Goal: Task Accomplishment & Management: Complete application form

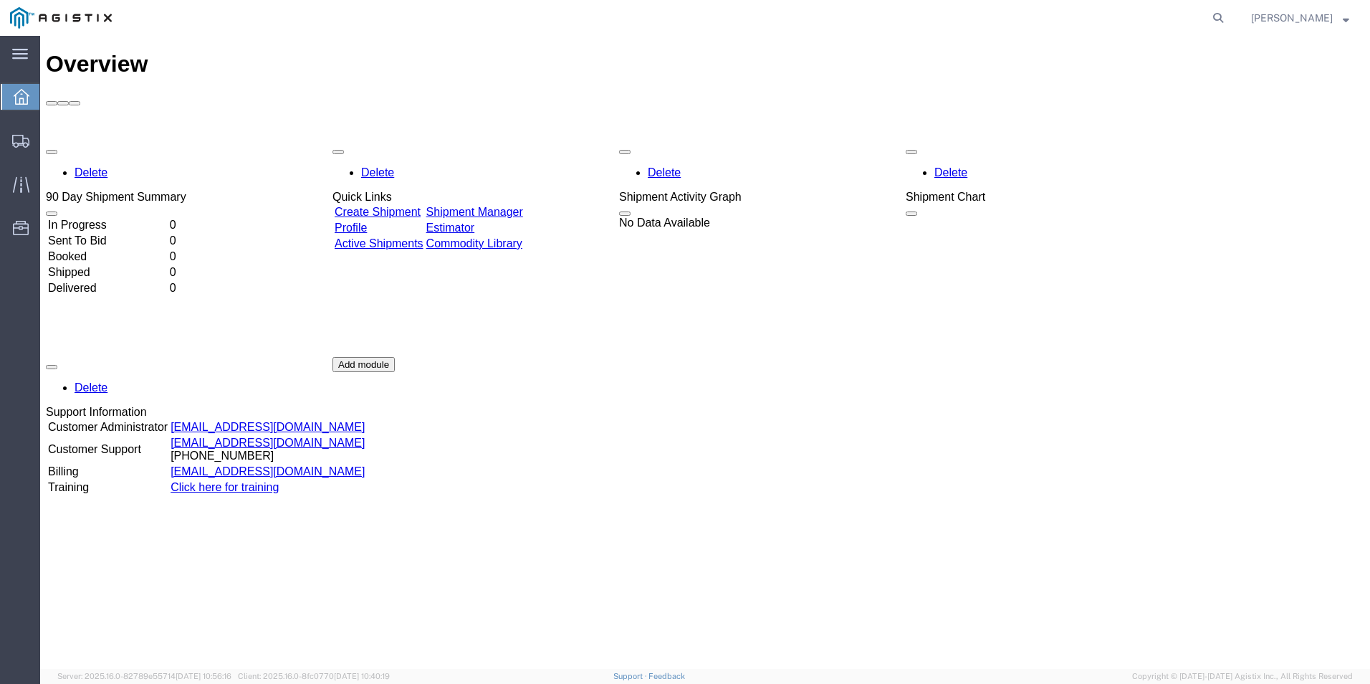
drag, startPoint x: 853, startPoint y: 466, endPoint x: 846, endPoint y: 465, distance: 7.2
click at [853, 466] on div "Delete 90 Day Shipment Summary In Progress 0 Sent To Bid 0 Booked 0 Shipped 0 D…" at bounding box center [705, 357] width 1319 height 430
click at [506, 206] on link "Shipment Manager" at bounding box center [474, 212] width 97 height 12
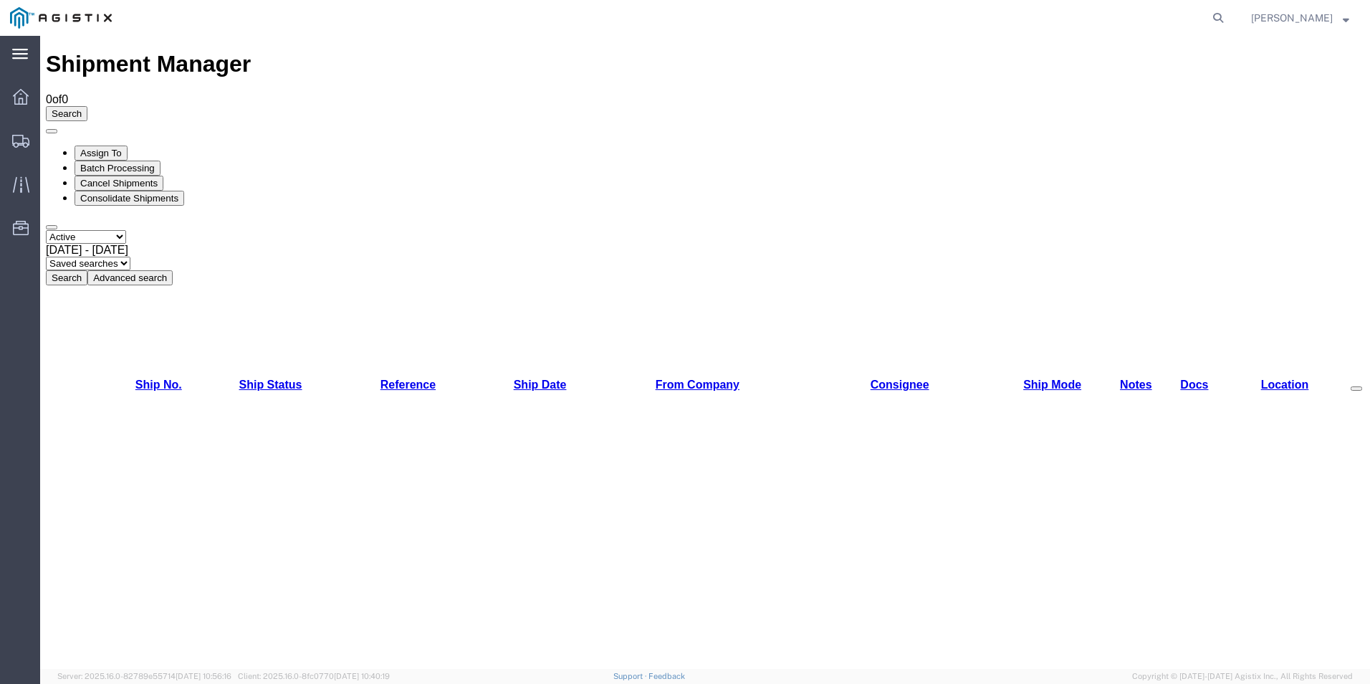
click at [28, 61] on div "main_menu Created with Sketch." at bounding box center [20, 54] width 40 height 36
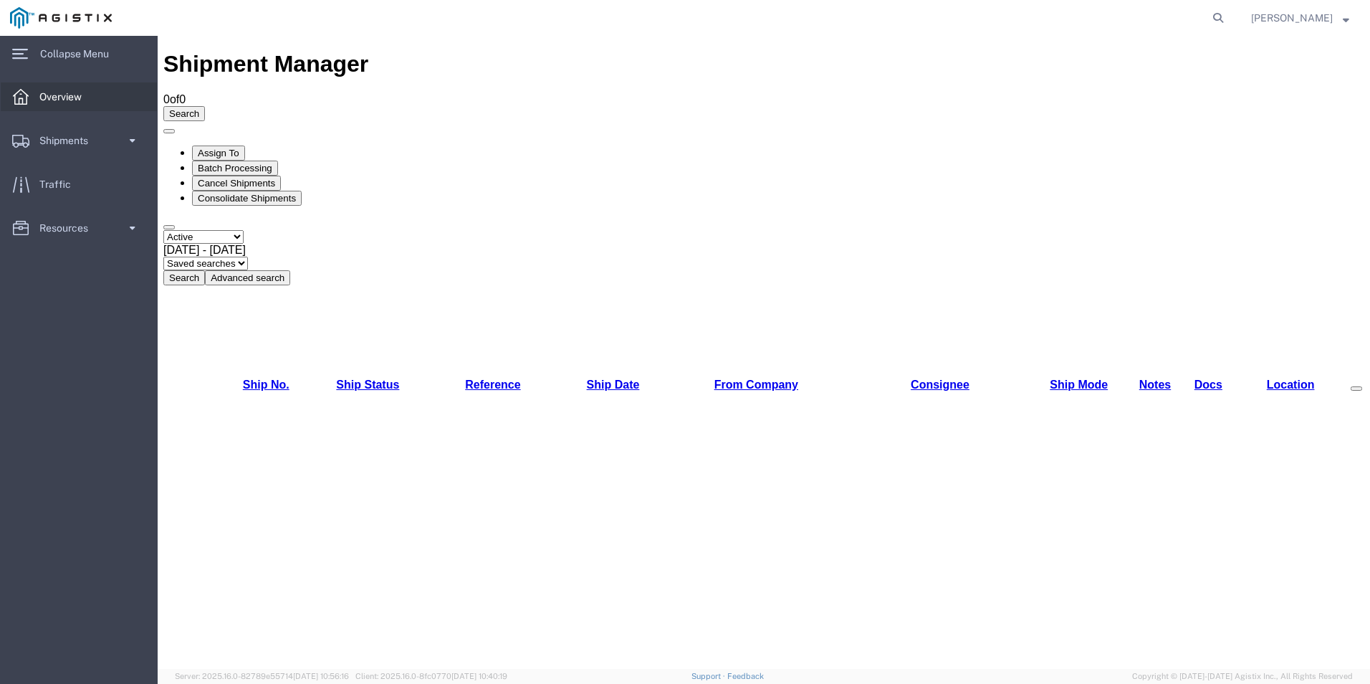
click at [59, 94] on span "Overview" at bounding box center [65, 96] width 52 height 29
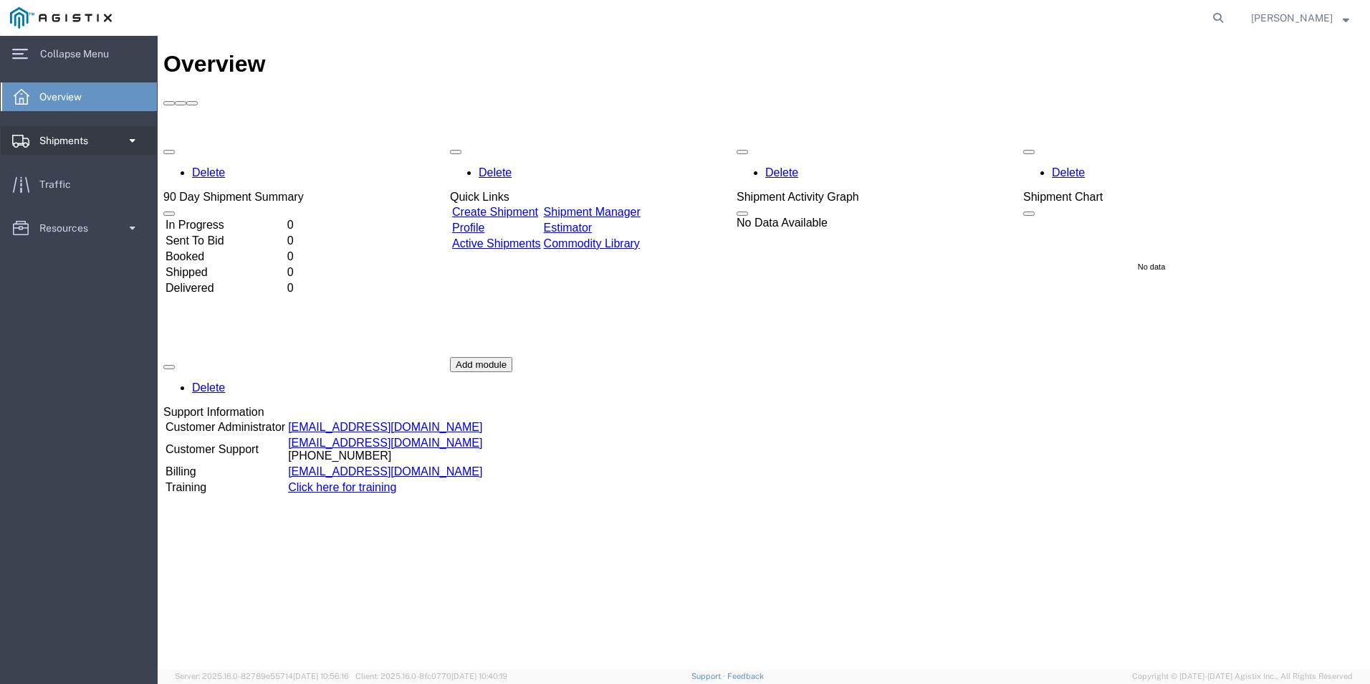
click at [61, 146] on span "Shipments" at bounding box center [68, 140] width 59 height 29
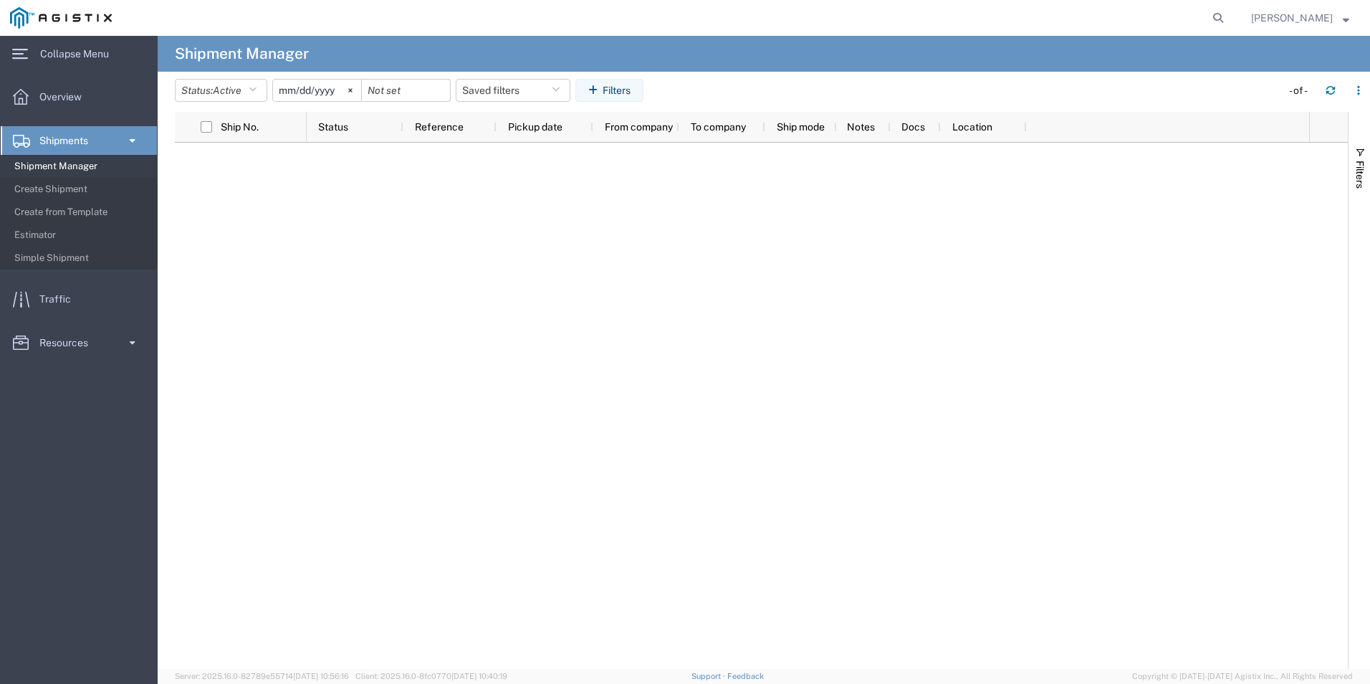
click at [59, 171] on span "Shipment Manager" at bounding box center [80, 166] width 133 height 29
click at [199, 95] on button "Status: Active" at bounding box center [221, 90] width 92 height 23
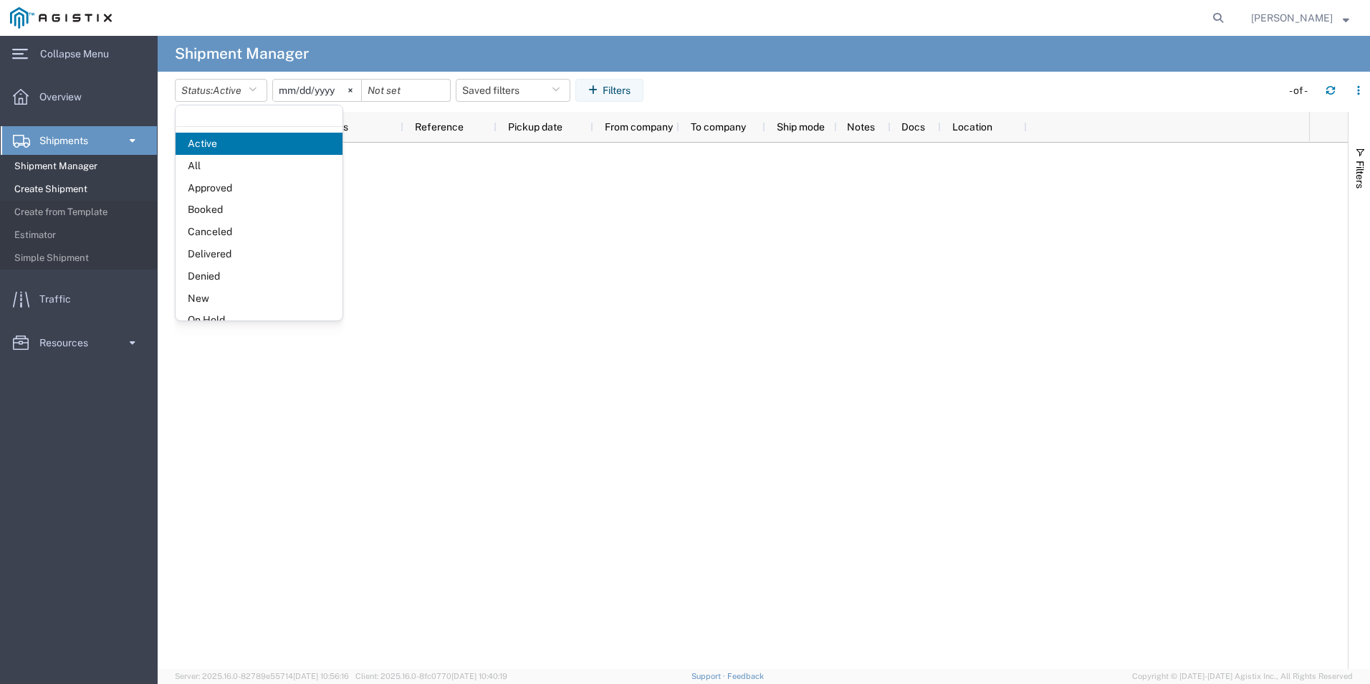
click at [65, 183] on span "Create Shipment" at bounding box center [80, 189] width 133 height 29
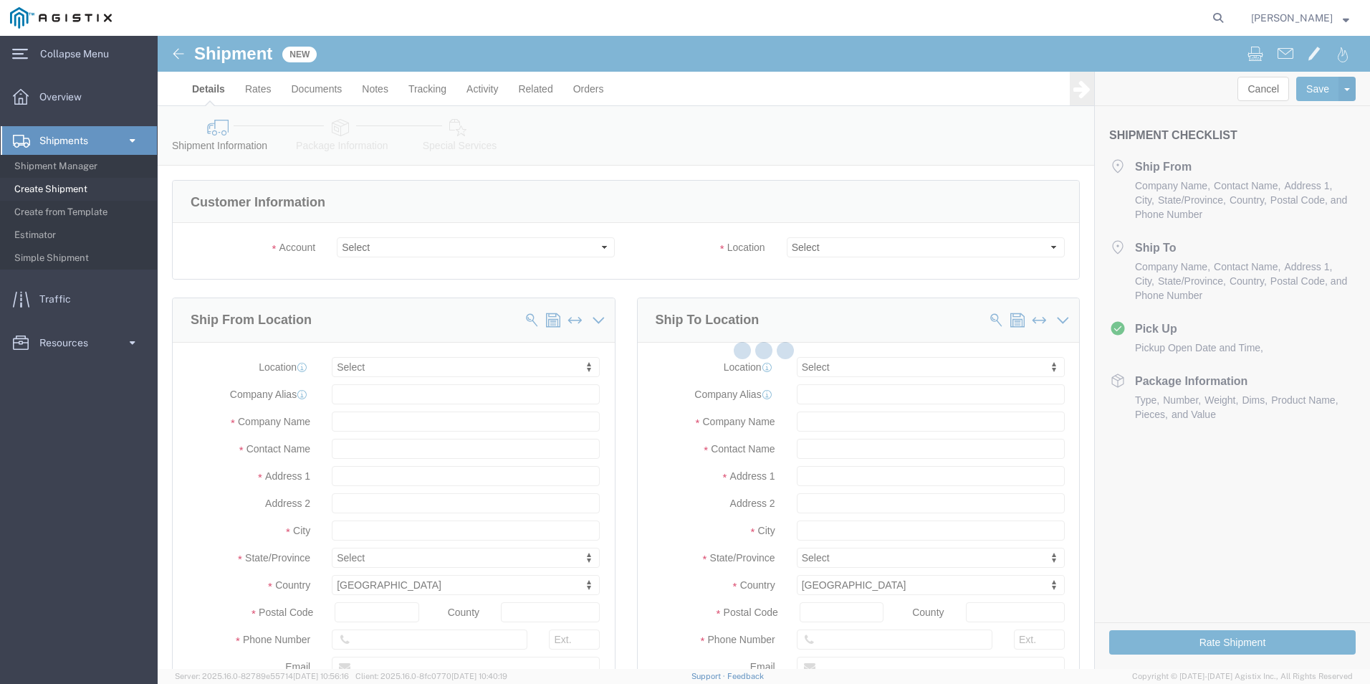
click at [386, 250] on div at bounding box center [764, 352] width 1213 height 633
select select
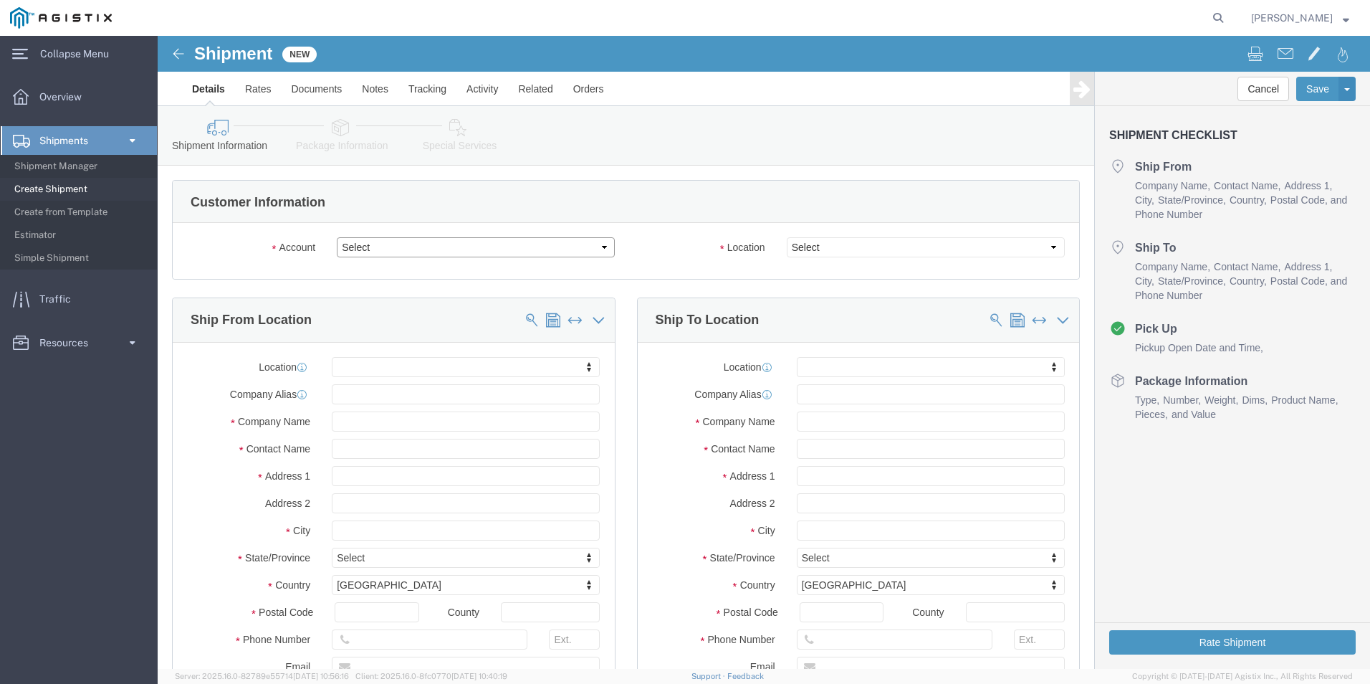
drag, startPoint x: 386, startPoint y: 250, endPoint x: 229, endPoint y: 214, distance: 161.7
click select "Select PG&E Ventana Serra [GEOGRAPHIC_DATA]"
select select "9596"
click select "Select PG&E Ventana Serra [GEOGRAPHIC_DATA]"
select select
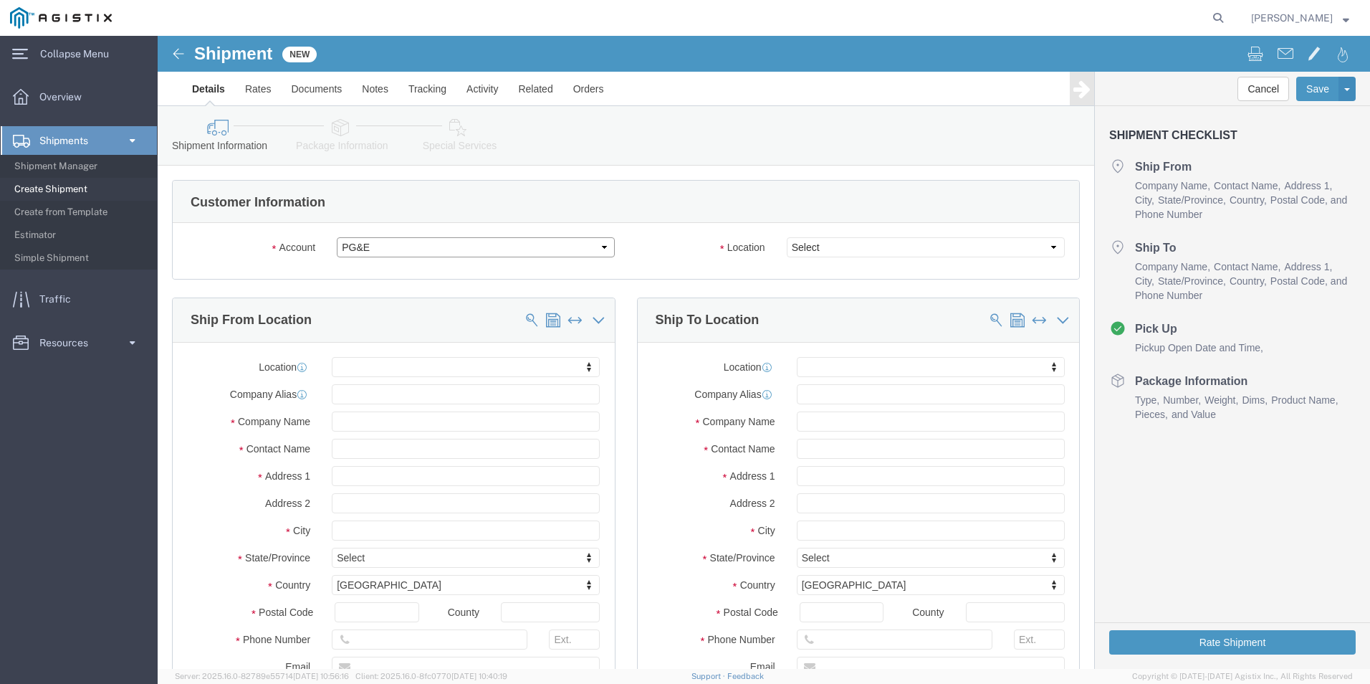
select select
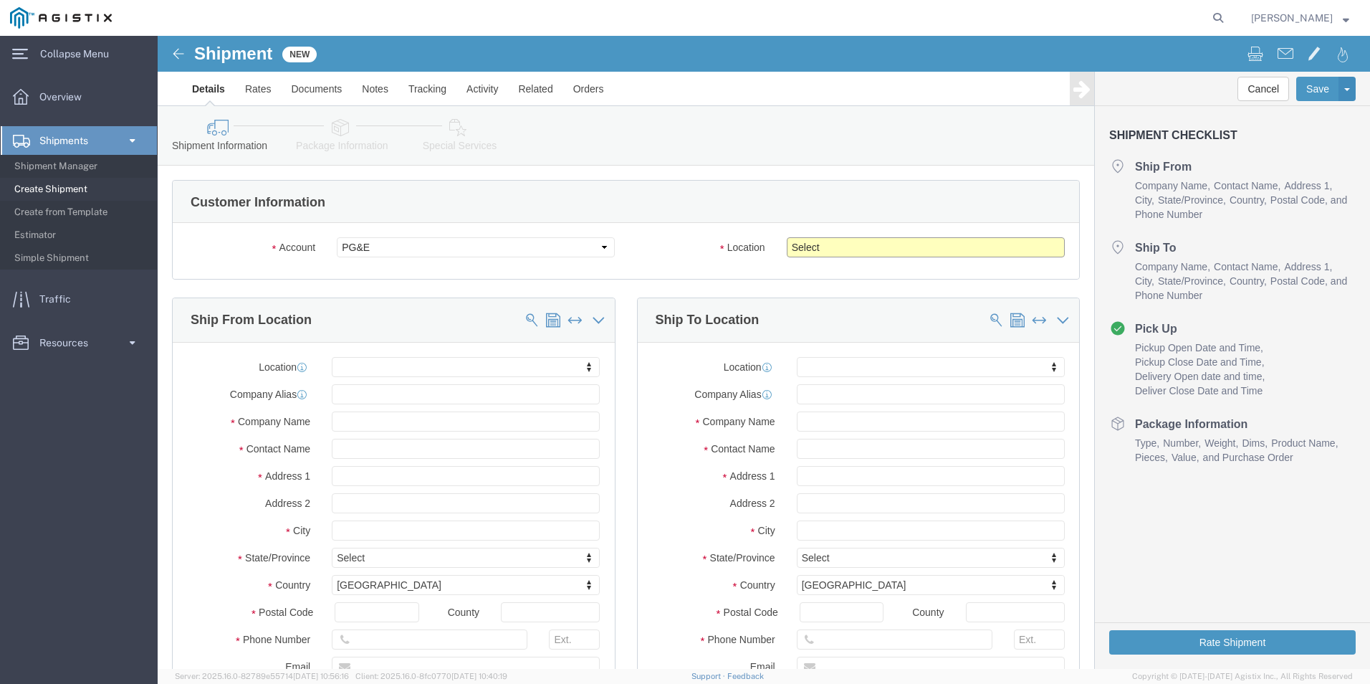
click select "Select All Others [GEOGRAPHIC_DATA] [GEOGRAPHIC_DATA] [GEOGRAPHIC_DATA] [GEOGRA…"
select select "19740"
click select "Select All Others [GEOGRAPHIC_DATA] [GEOGRAPHIC_DATA] [GEOGRAPHIC_DATA] [GEOGRA…"
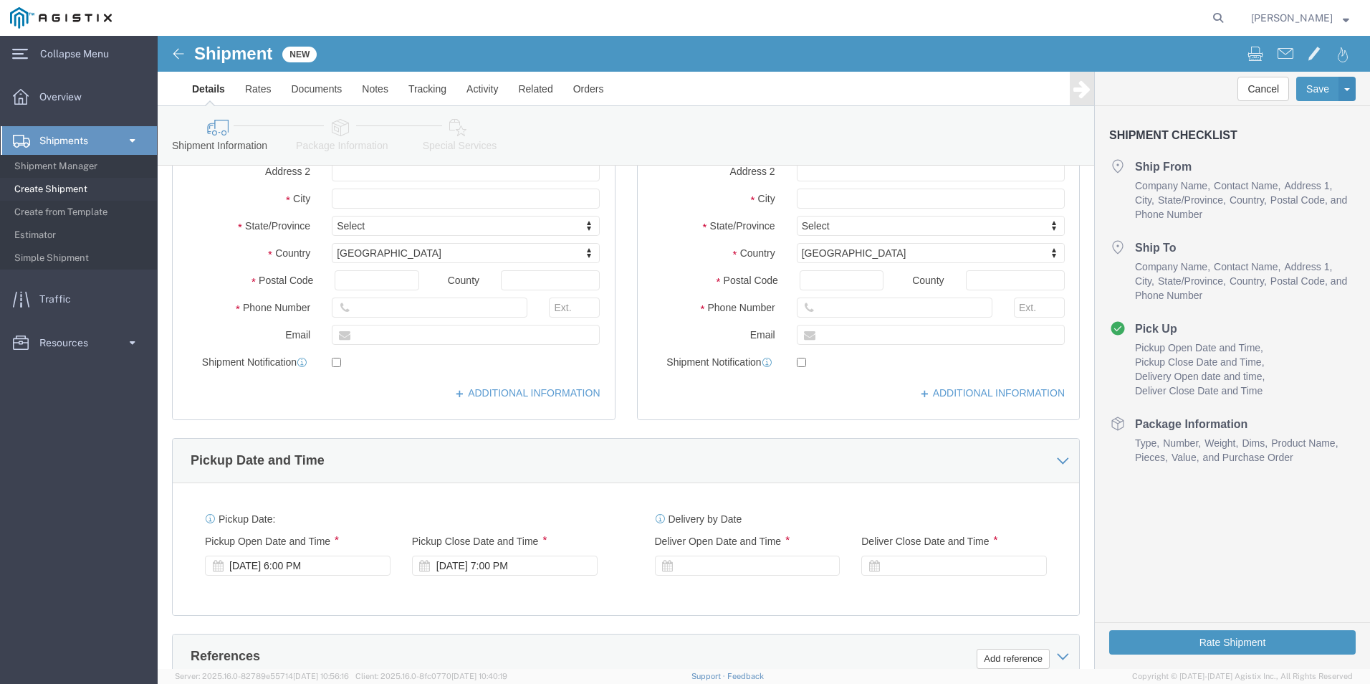
scroll to position [358, 0]
